Goal: Information Seeking & Learning: Learn about a topic

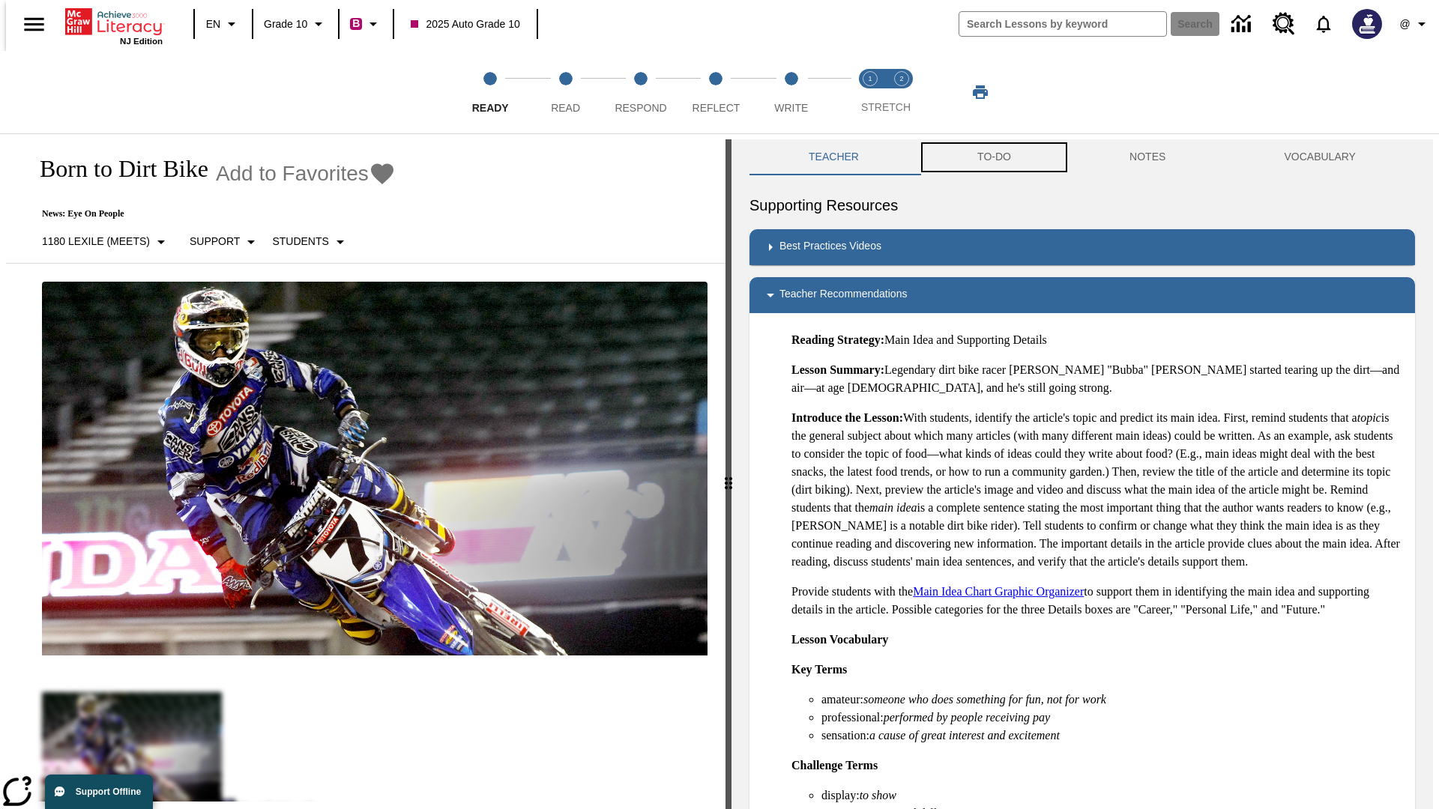
click at [993, 157] on button "TO-DO" at bounding box center [994, 157] width 152 height 36
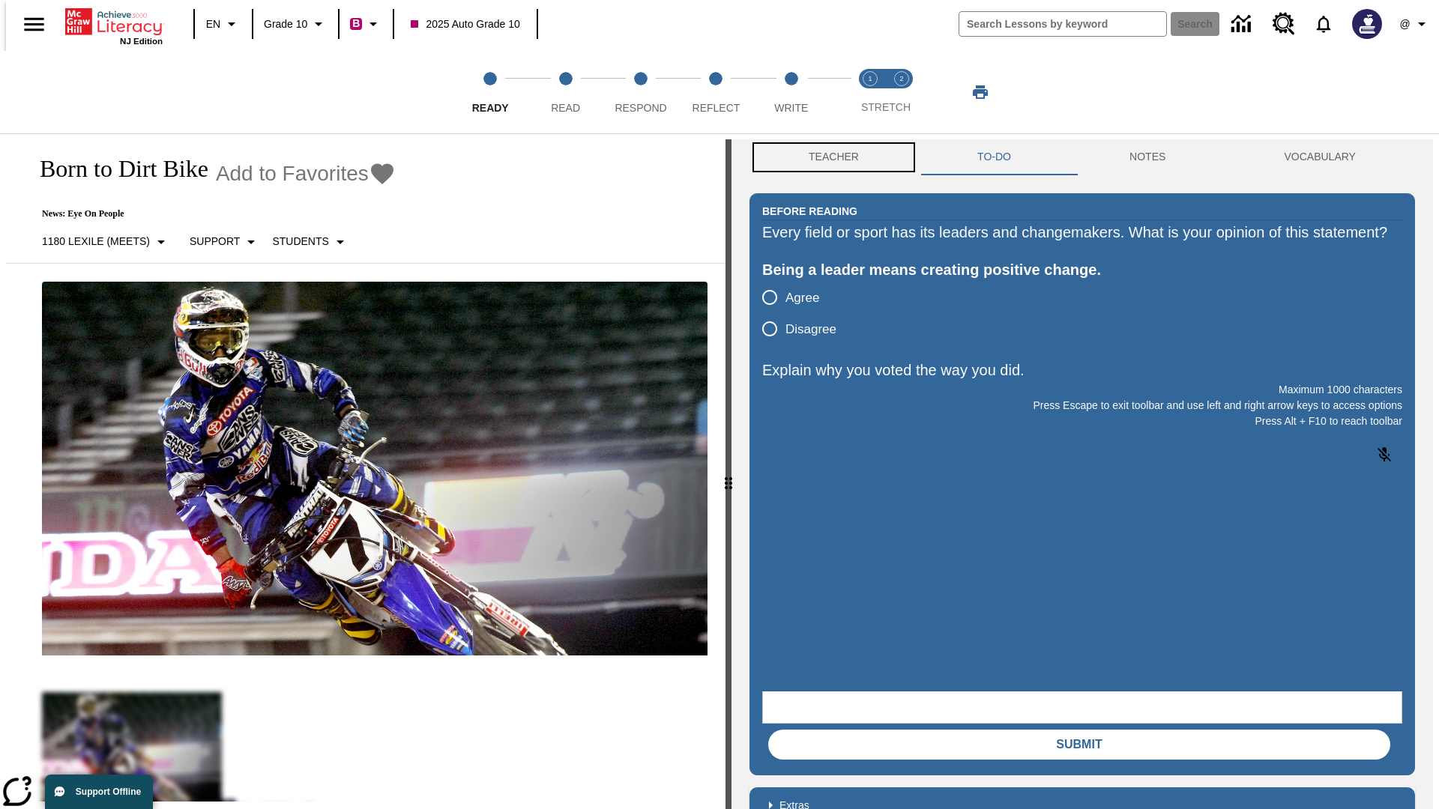
scroll to position [1, 0]
click at [829, 157] on button "Teacher" at bounding box center [833, 157] width 169 height 36
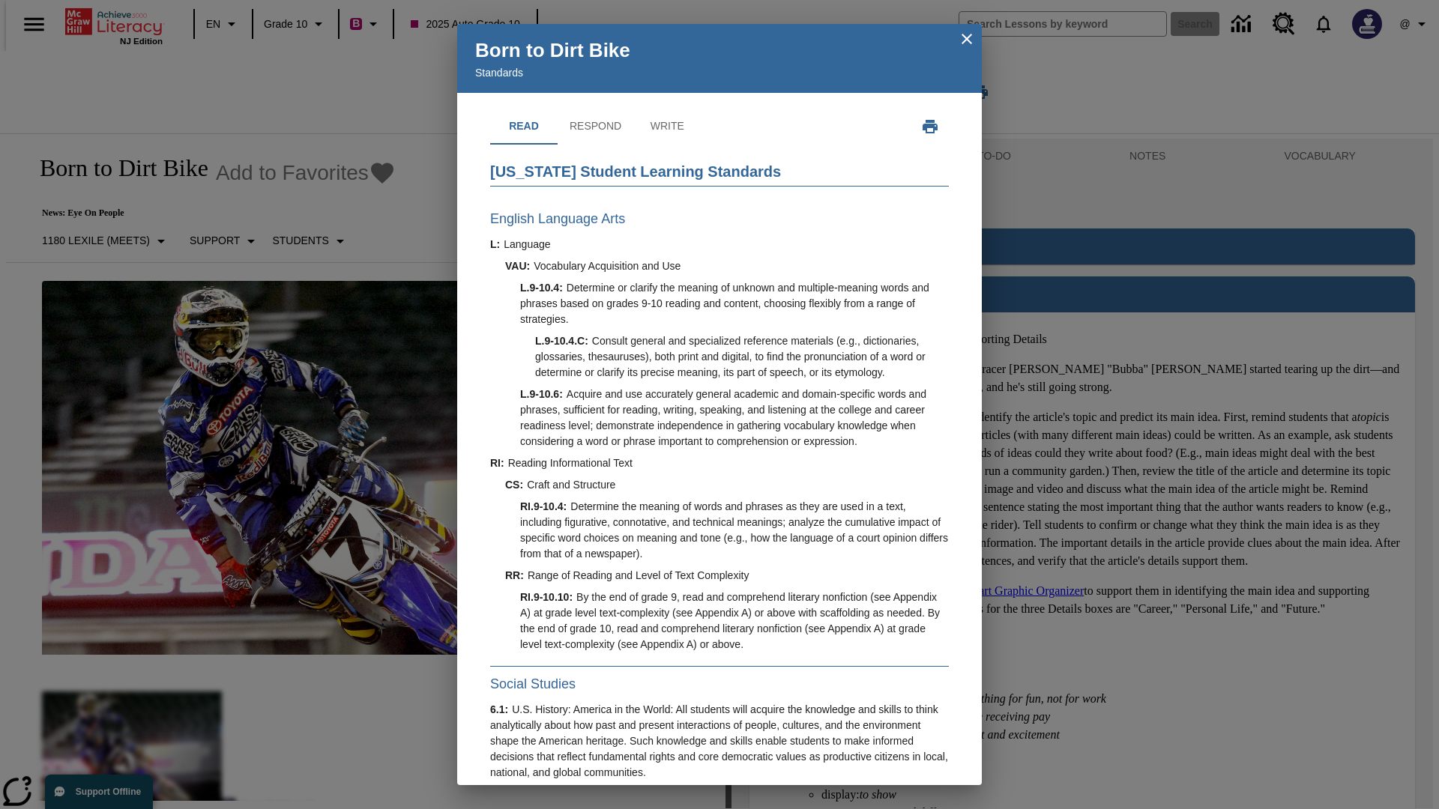
scroll to position [429, 0]
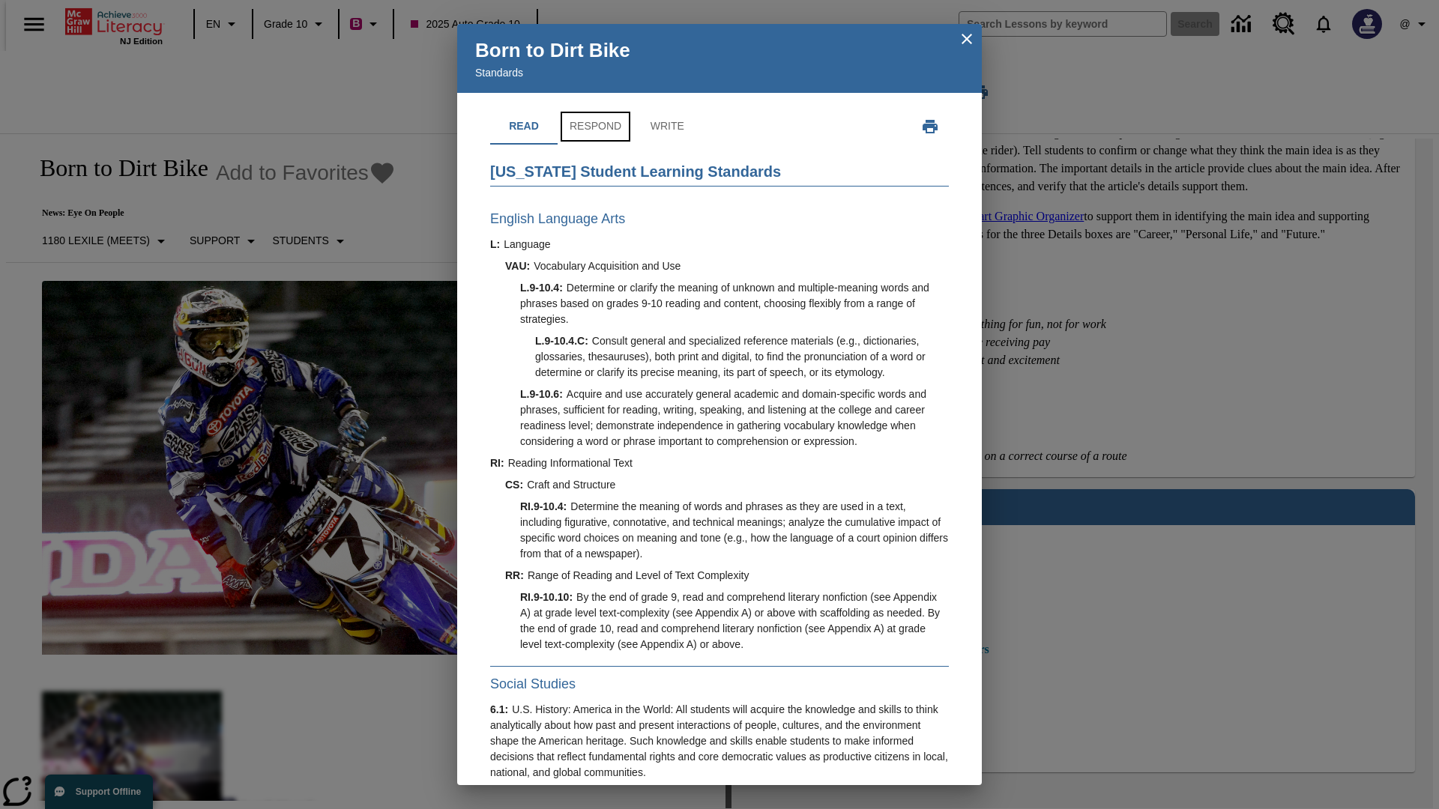
click at [594, 127] on button "Respond" at bounding box center [596, 127] width 76 height 36
